Goal: Transaction & Acquisition: Purchase product/service

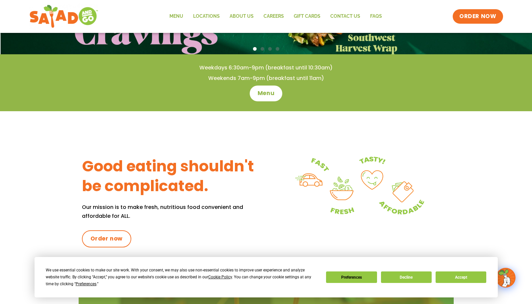
scroll to position [197, 0]
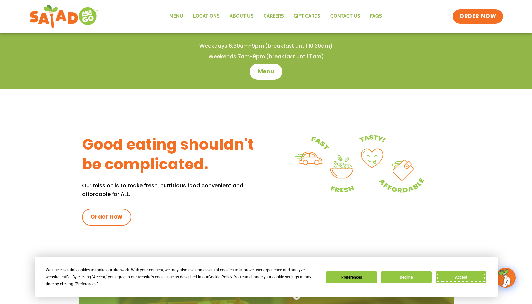
click at [462, 278] on button "Accept" at bounding box center [461, 277] width 51 height 12
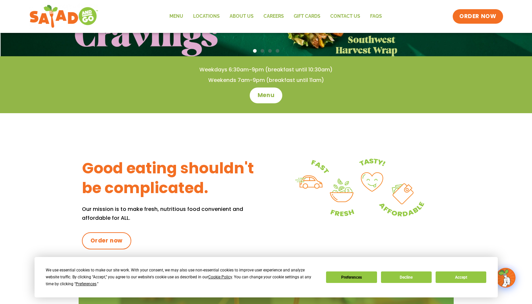
scroll to position [230, 0]
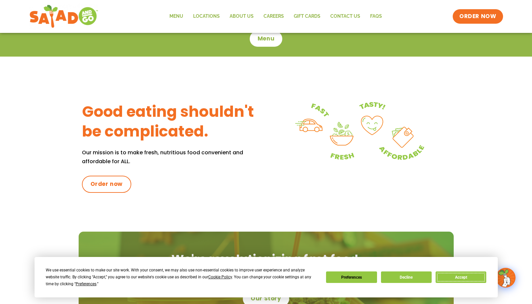
click at [459, 278] on button "Accept" at bounding box center [461, 277] width 51 height 12
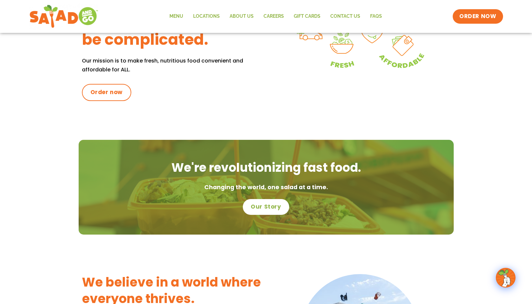
scroll to position [109, 0]
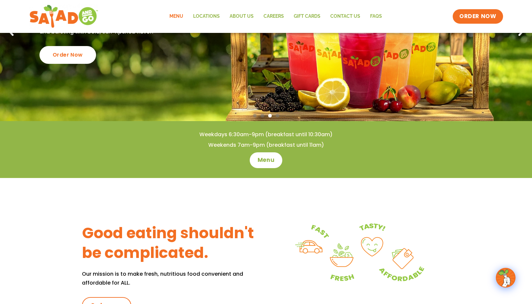
click at [181, 15] on link "Menu" at bounding box center [176, 16] width 24 height 15
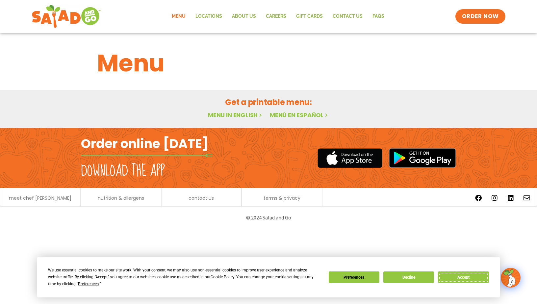
click at [455, 277] on button "Accept" at bounding box center [463, 277] width 51 height 12
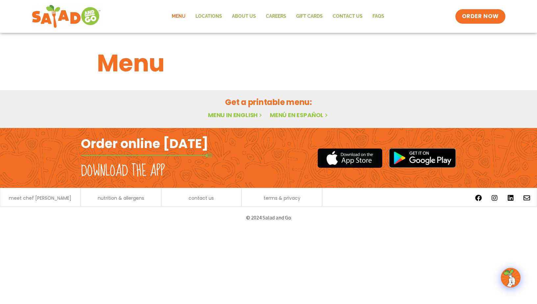
click at [239, 118] on link "Menu in English" at bounding box center [235, 115] width 55 height 8
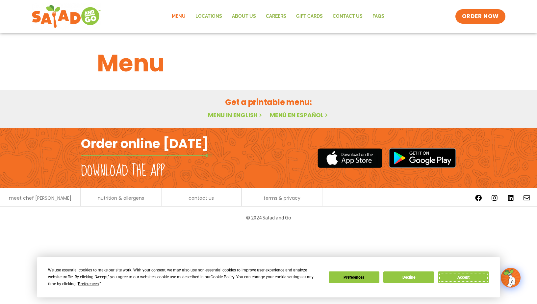
click at [466, 274] on button "Accept" at bounding box center [463, 277] width 51 height 12
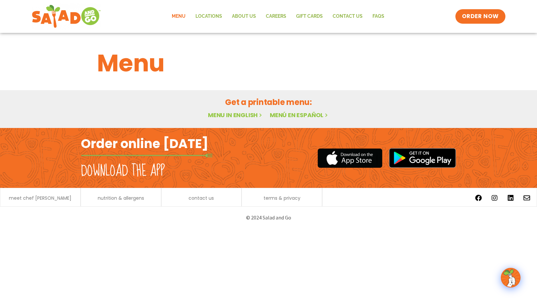
click at [175, 16] on link "Menu" at bounding box center [179, 16] width 24 height 15
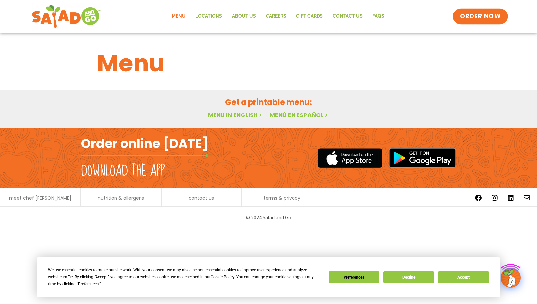
click at [484, 15] on span "ORDER NOW" at bounding box center [480, 16] width 41 height 9
